Goal: Navigation & Orientation: Find specific page/section

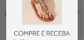
drag, startPoint x: 83, startPoint y: 22, endPoint x: 57, endPoint y: -6, distance: 37.9
click at [57, 0] on html "Página da coleção de Verão Viva está carregada .a{fill-rule:evenodd;stroke:#000…" at bounding box center [42, 20] width 84 height 40
click at [4, 12] on div at bounding box center [42, 20] width 84 height 40
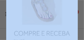
click at [4, 12] on div at bounding box center [42, 20] width 84 height 40
click at [78, 5] on div at bounding box center [42, 20] width 84 height 40
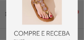
click at [73, 6] on img at bounding box center [41, 20] width 71 height 116
drag, startPoint x: 83, startPoint y: 8, endPoint x: 84, endPoint y: 12, distance: 4.3
click at [83, 12] on html "Página da coleção de Verão Viva está carregada .a{fill-rule:evenodd;stroke:#000…" at bounding box center [42, 20] width 84 height 40
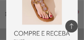
click at [71, 24] on icon at bounding box center [71, 26] width 6 height 8
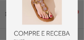
scroll to position [91, 0]
click at [71, 24] on img at bounding box center [41, 20] width 71 height 116
